Goal: Task Accomplishment & Management: Use online tool/utility

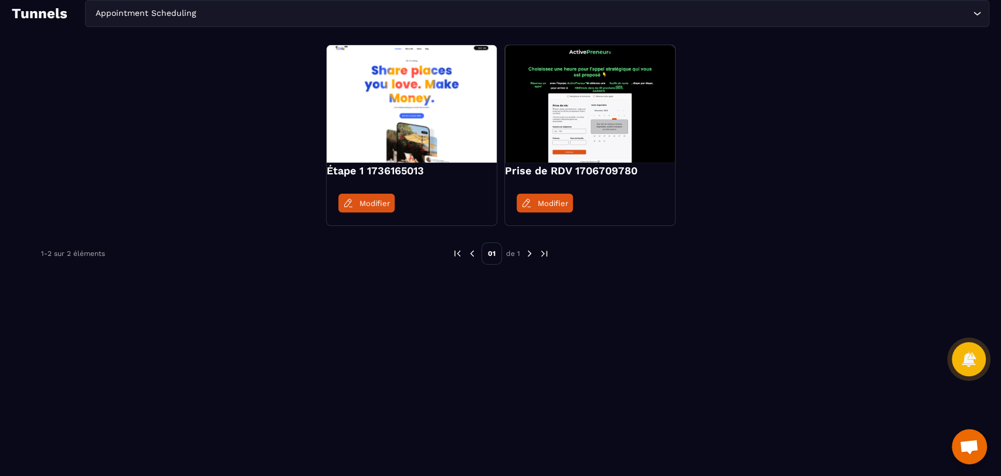
click at [232, 8] on input "Search for option" at bounding box center [584, 13] width 772 height 13
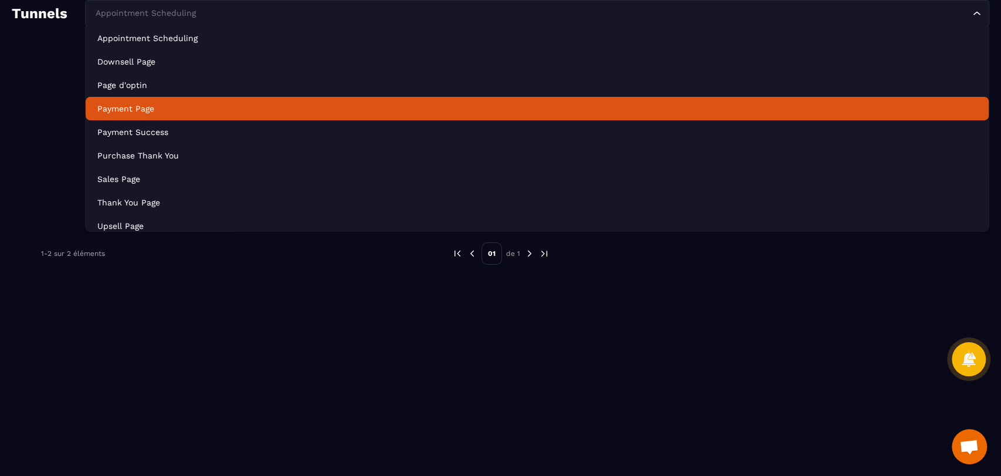
click at [201, 113] on p "Payment Page" at bounding box center [537, 109] width 880 height 12
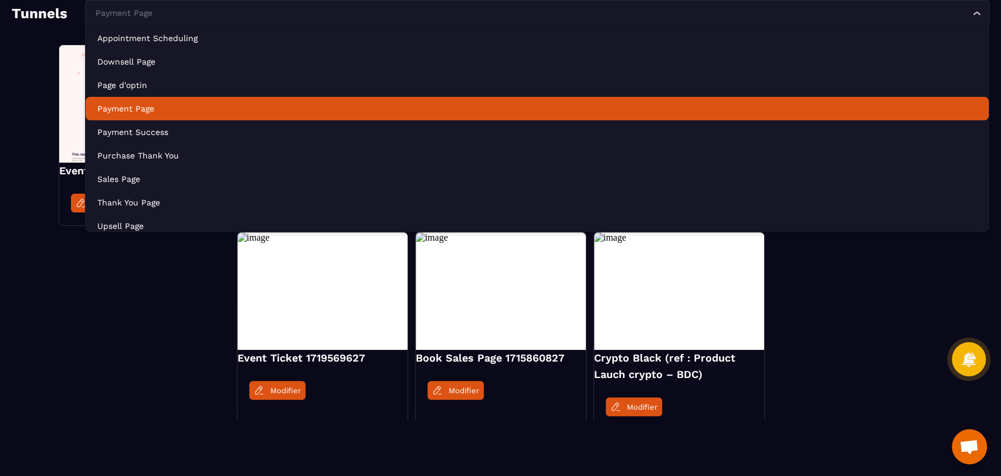
click at [234, 22] on div "Payment Page Loading..." at bounding box center [537, 13] width 904 height 27
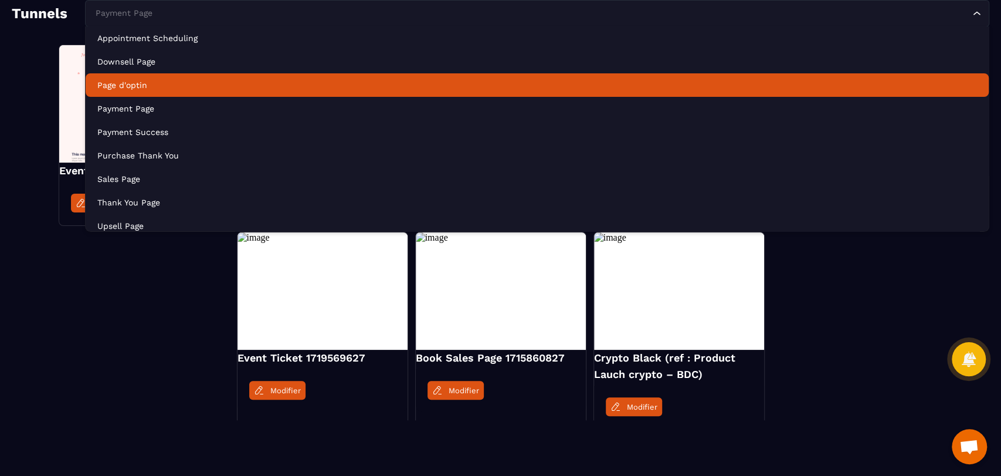
click at [215, 90] on p "Page d'optin" at bounding box center [537, 85] width 880 height 12
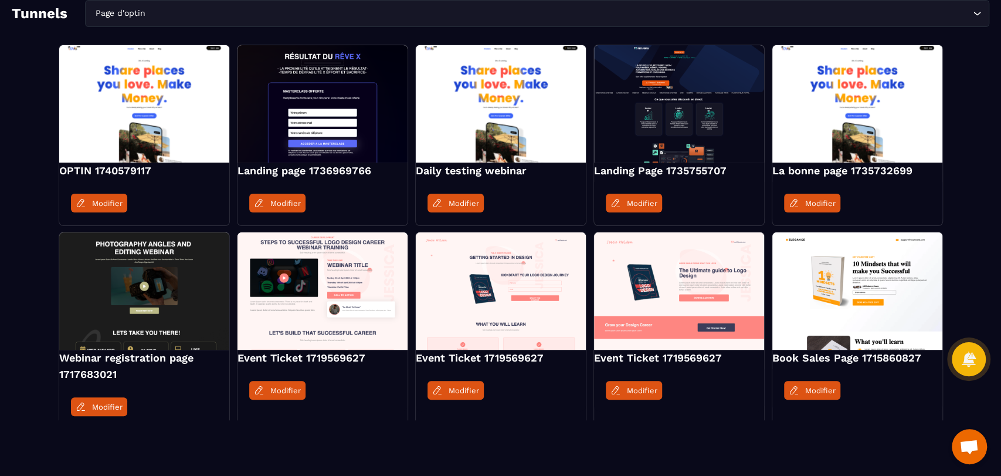
click at [92, 195] on link "Modifier" at bounding box center [99, 203] width 56 height 19
